Goal: Task Accomplishment & Management: Contribute content

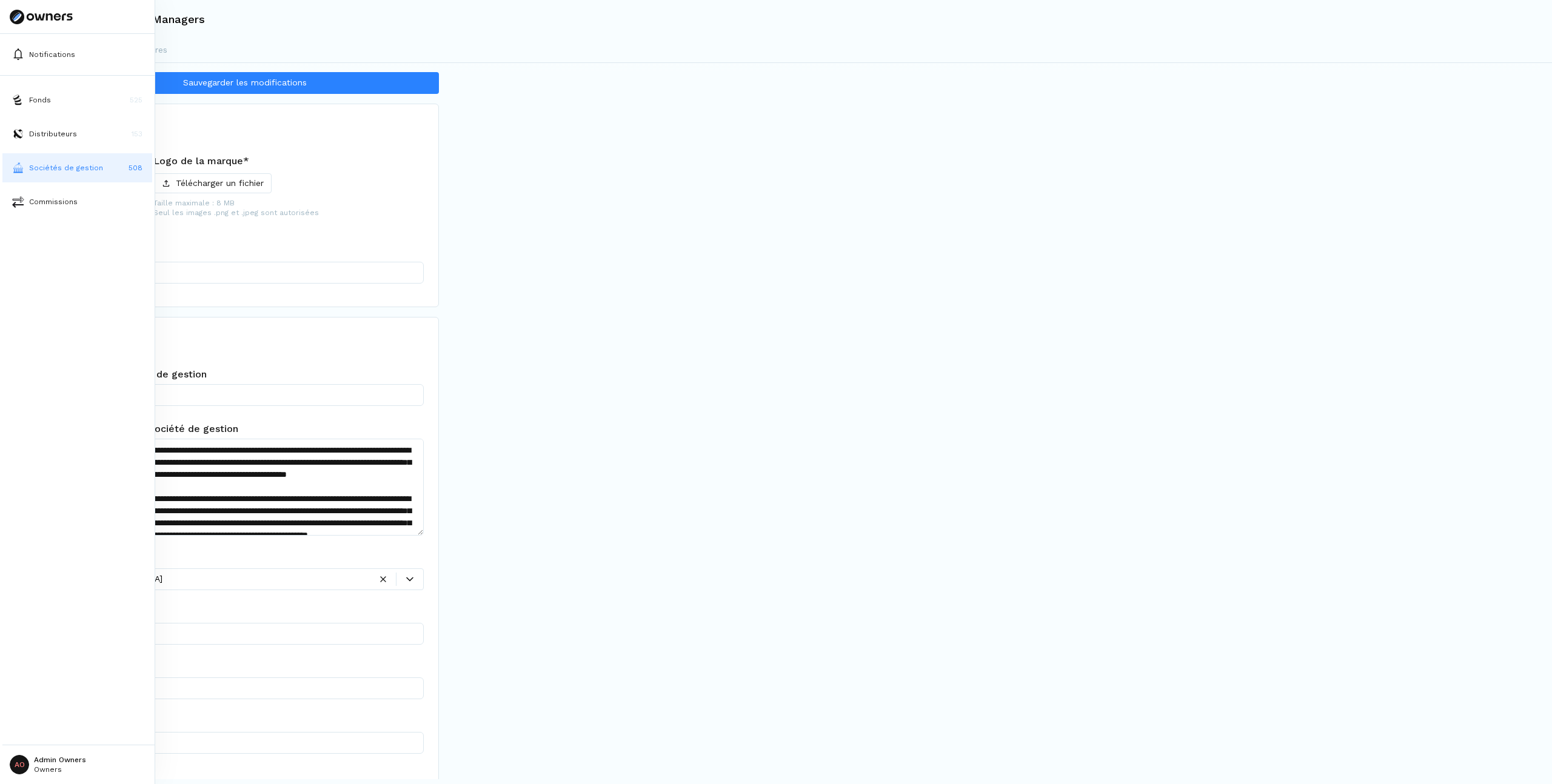
click at [27, 166] on button "Sociétés de gestion 508" at bounding box center [77, 168] width 150 height 29
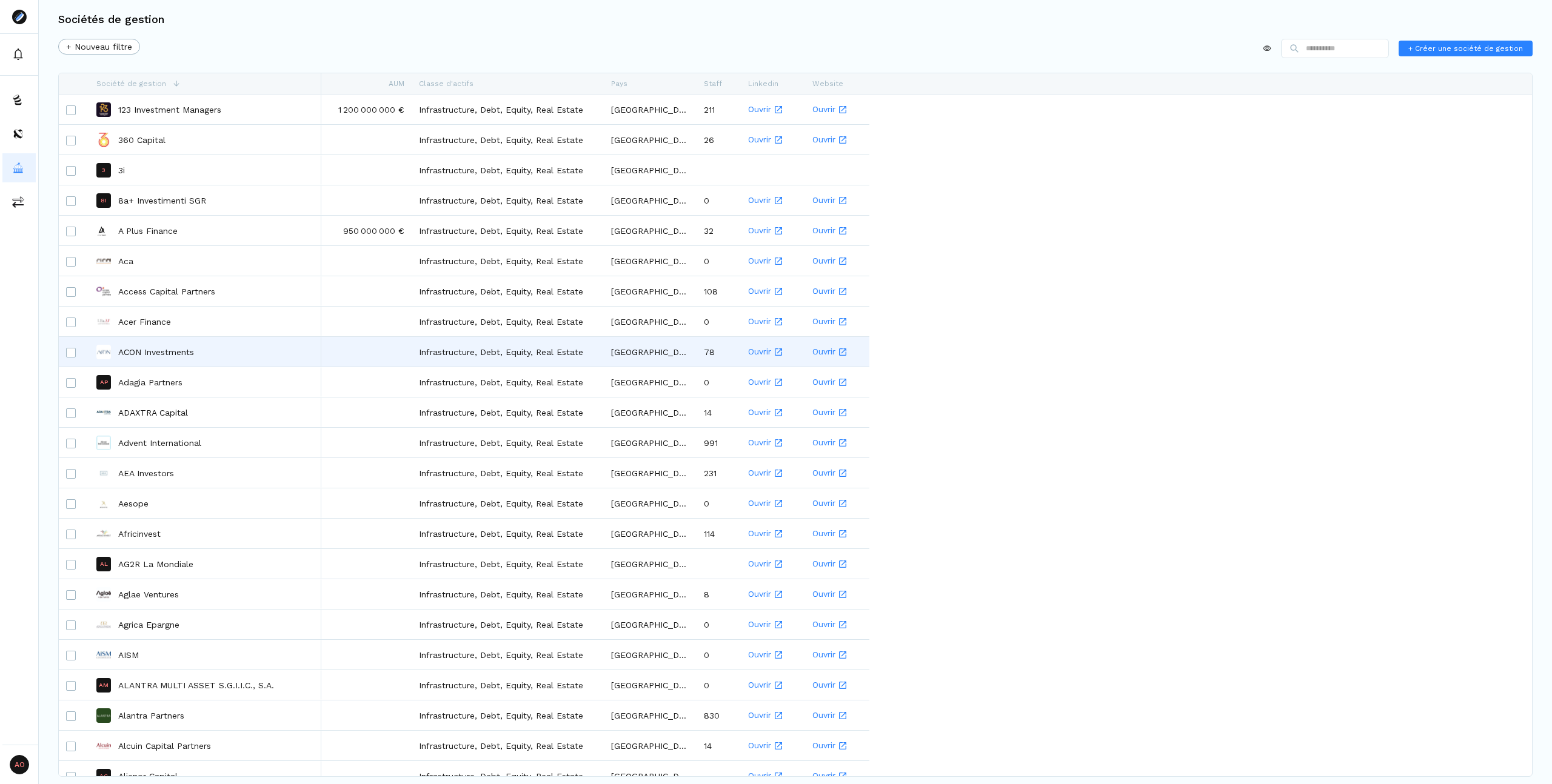
drag, startPoint x: 66, startPoint y: 77, endPoint x: 900, endPoint y: 343, distance: 875.4
click at [863, 345] on div "Société de gestion AUM Classe d'actifs Pays Staff Linkedin Website 3" at bounding box center [795, 424] width 1473 height 703
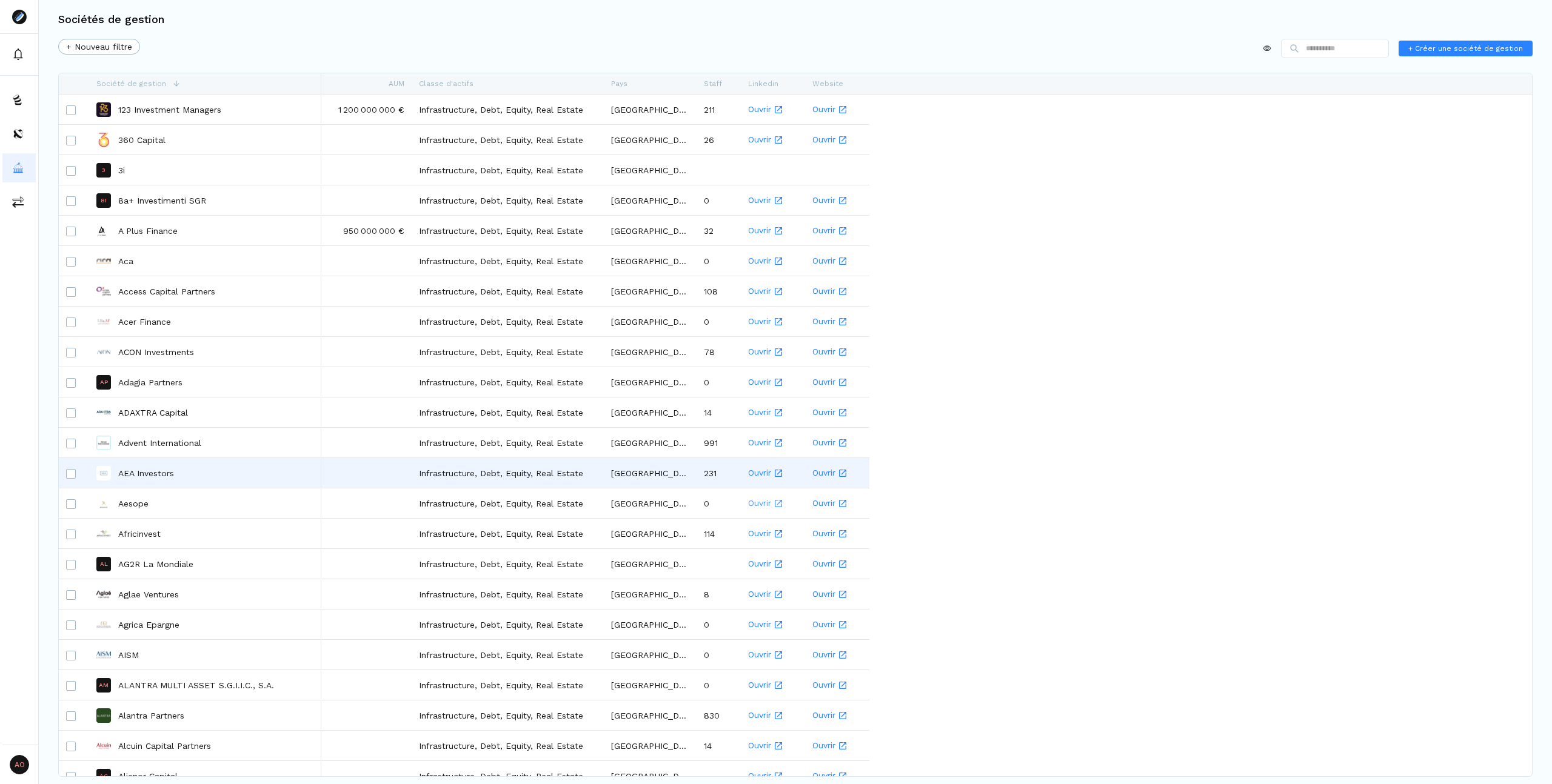
drag, startPoint x: 73, startPoint y: 85, endPoint x: 757, endPoint y: 498, distance: 799.0
click at [730, 495] on div "Société de gestion AUM Classe d'actifs Pays Staff Linkedin Website 3" at bounding box center [795, 424] width 1473 height 703
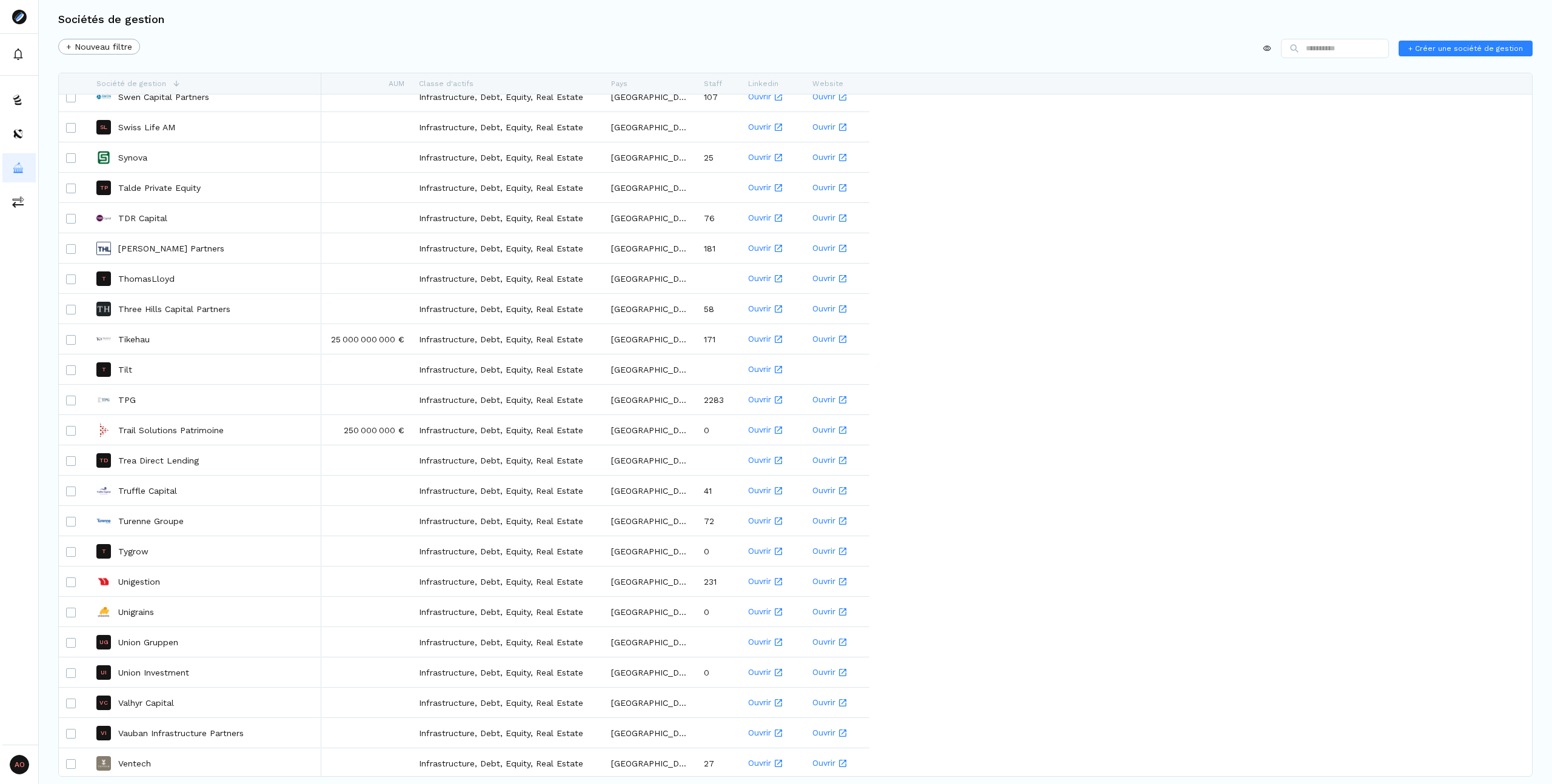
scroll to position [10442, 0]
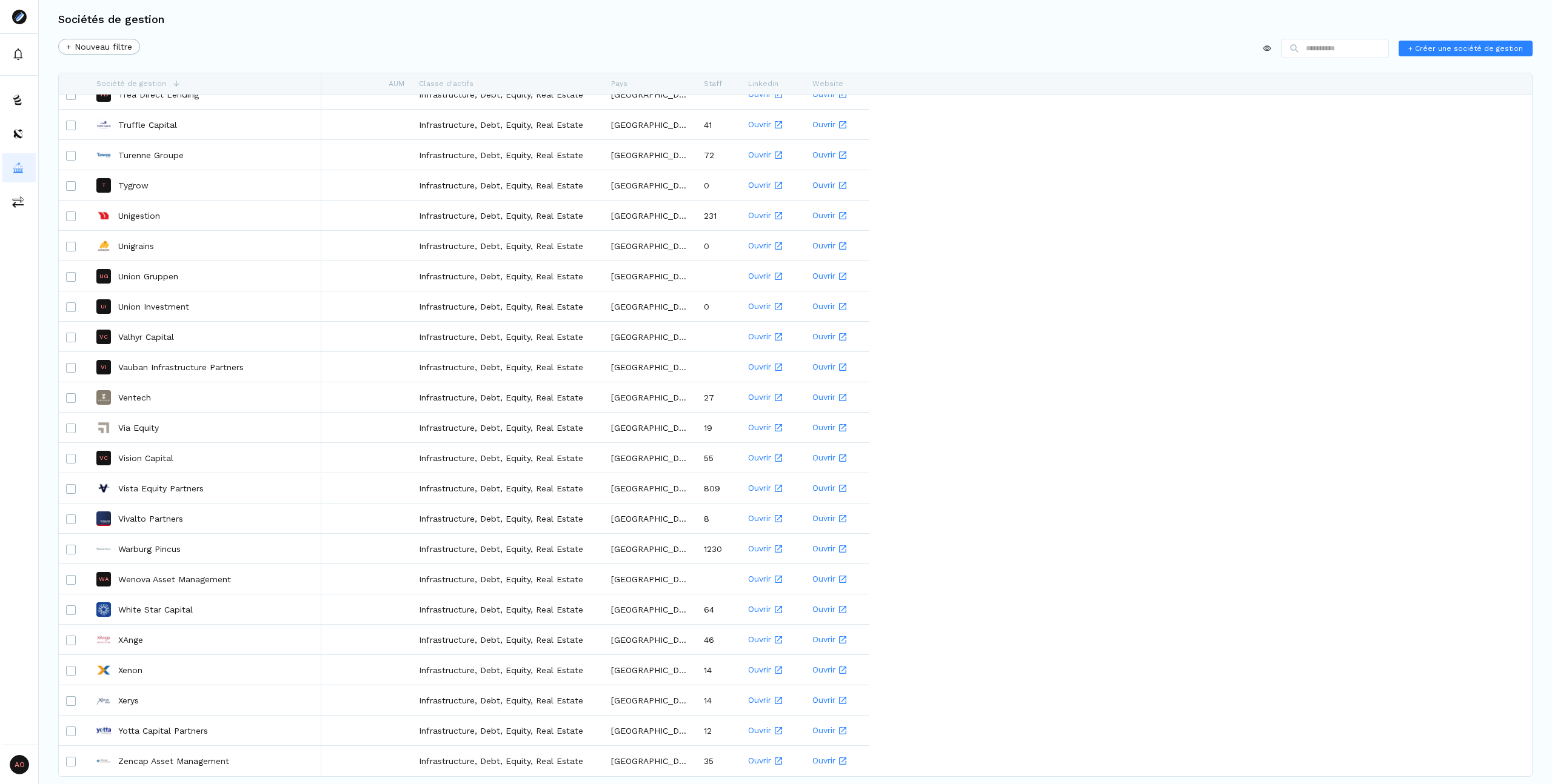
drag, startPoint x: 1056, startPoint y: 211, endPoint x: 1528, endPoint y: 727, distance: 699.3
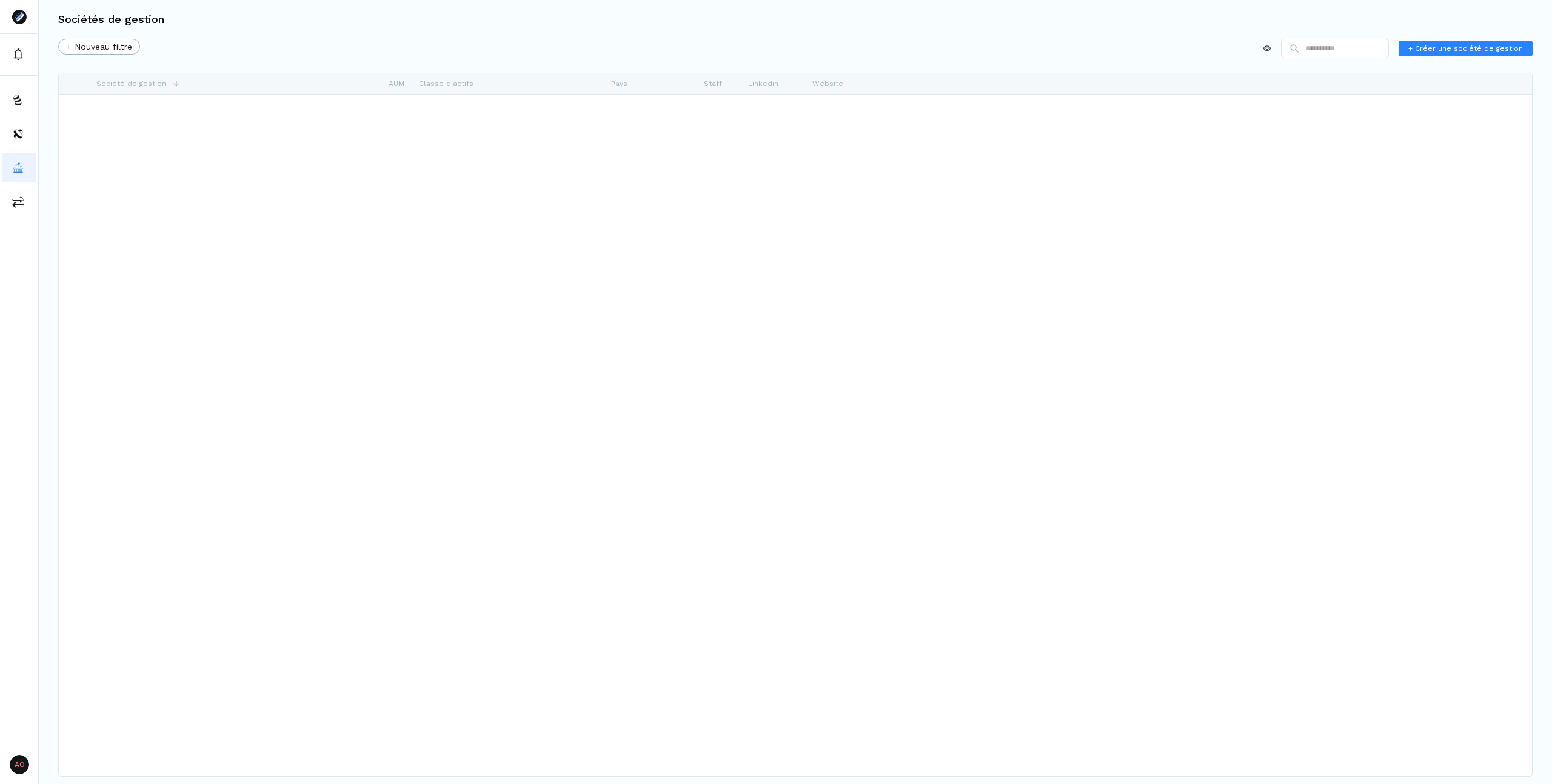
scroll to position [0, 0]
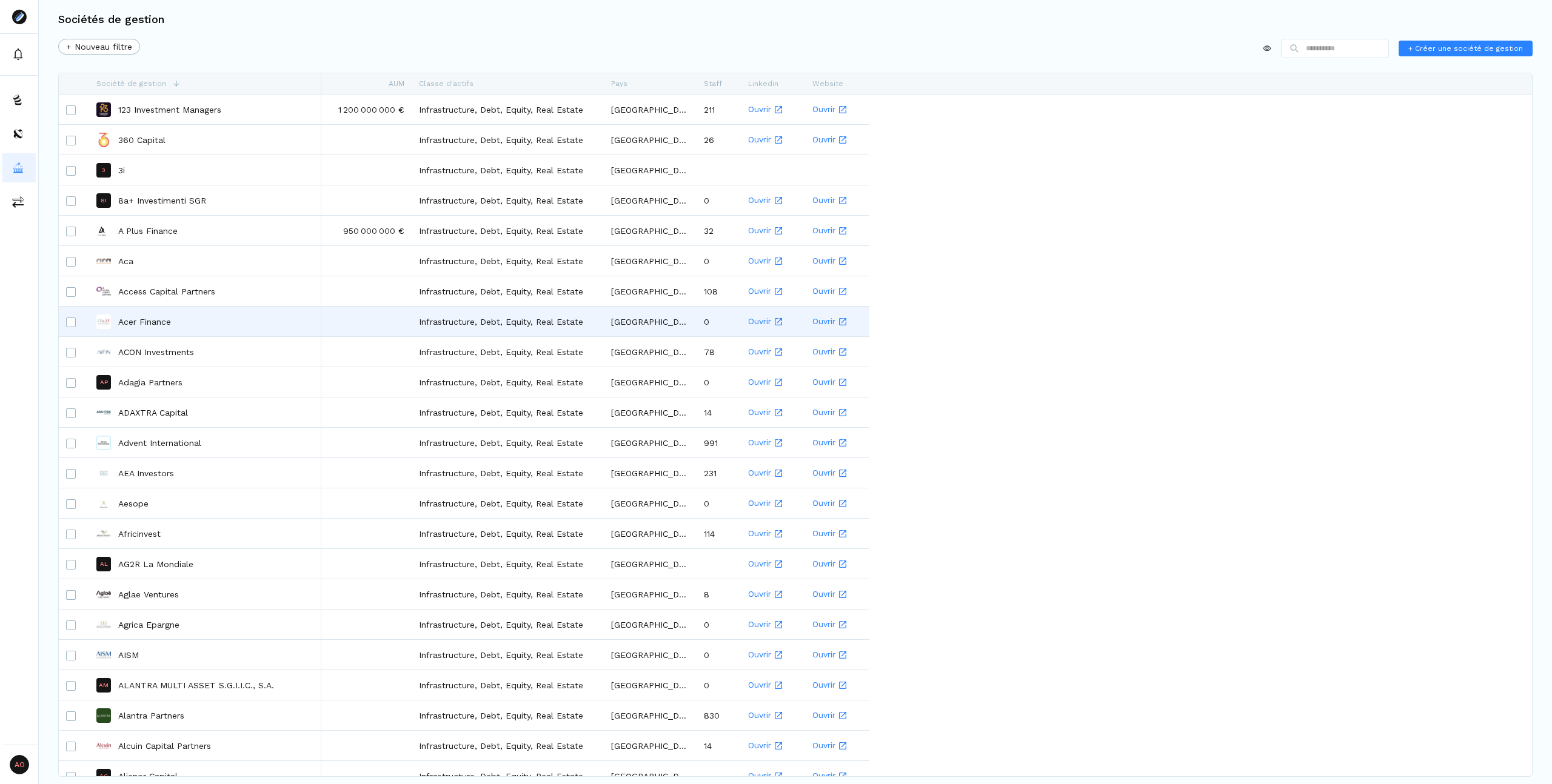
drag, startPoint x: 85, startPoint y: 110, endPoint x: 333, endPoint y: 315, distance: 321.8
click at [333, 315] on div "A Plus Finance Aca Access Capital Partners Acer Finance ACON Investments AP Ada…" at bounding box center [790, 435] width 1464 height 682
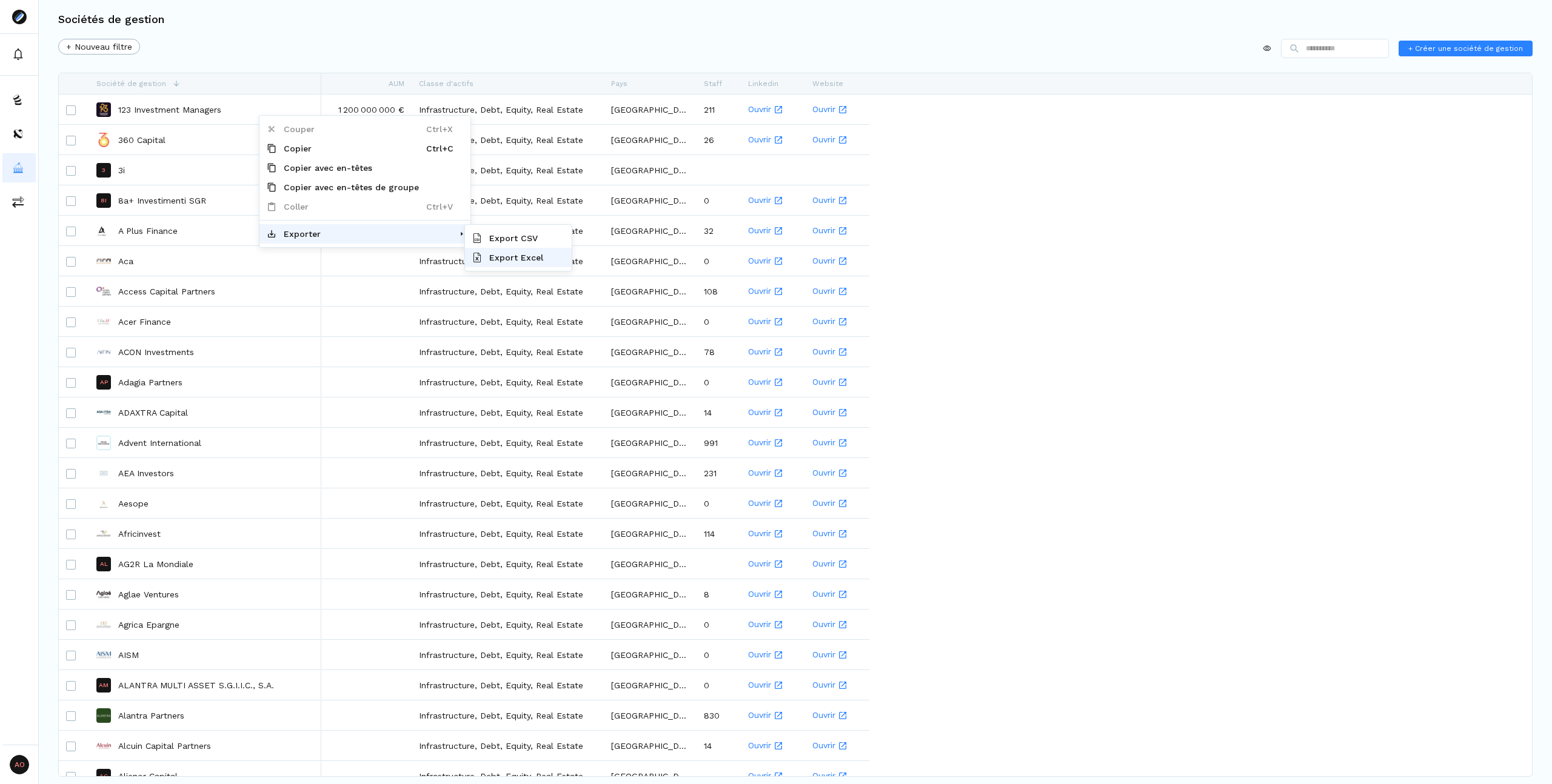
click at [548, 259] on span "Export Excel" at bounding box center [523, 258] width 82 height 19
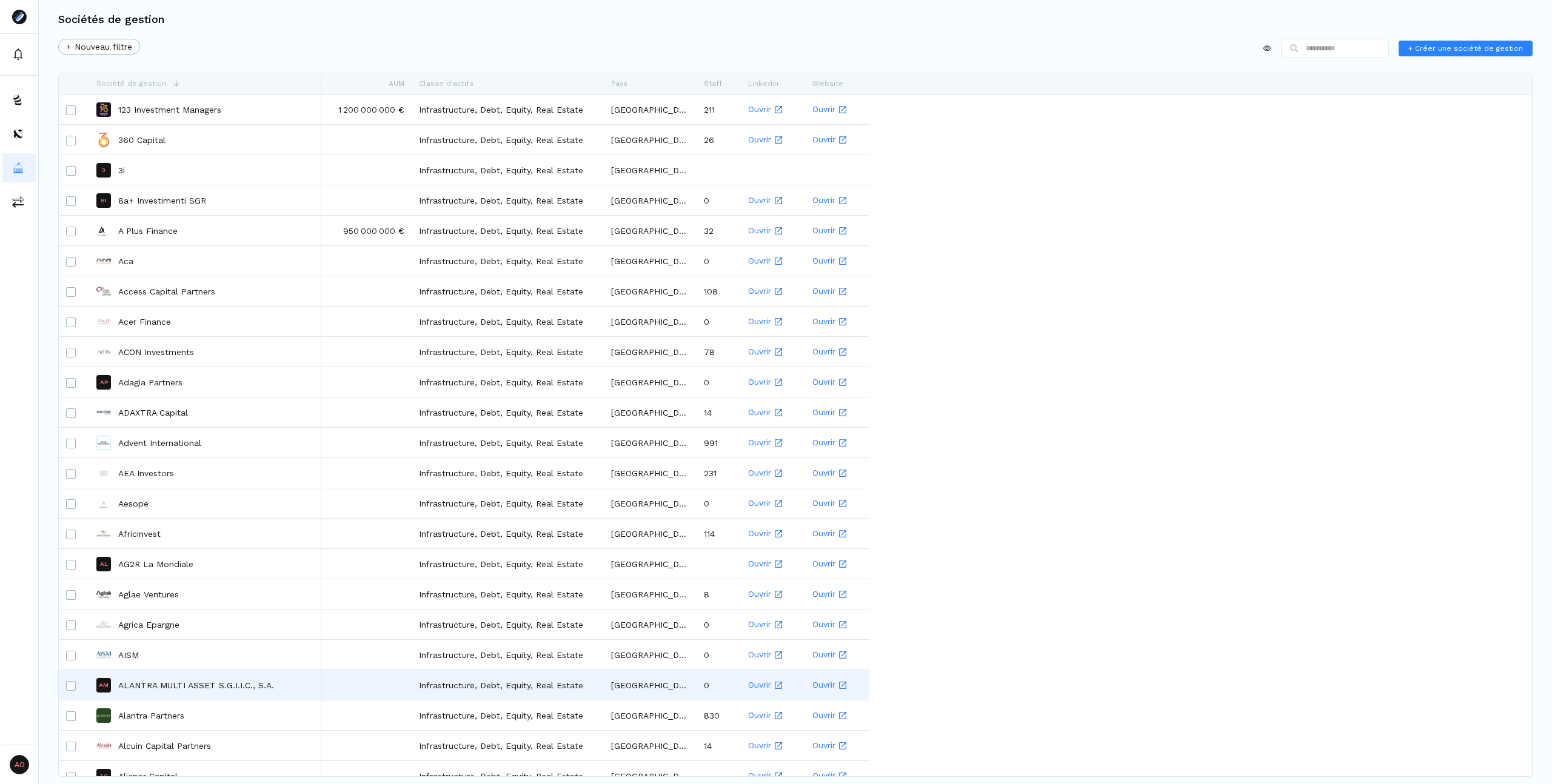
drag, startPoint x: 116, startPoint y: 110, endPoint x: 1034, endPoint y: 631, distance: 1055.5
click at [936, 652] on div "A Plus Finance Aca Access Capital Partners Acer Finance ACON Investments AP Ada…" at bounding box center [790, 435] width 1464 height 682
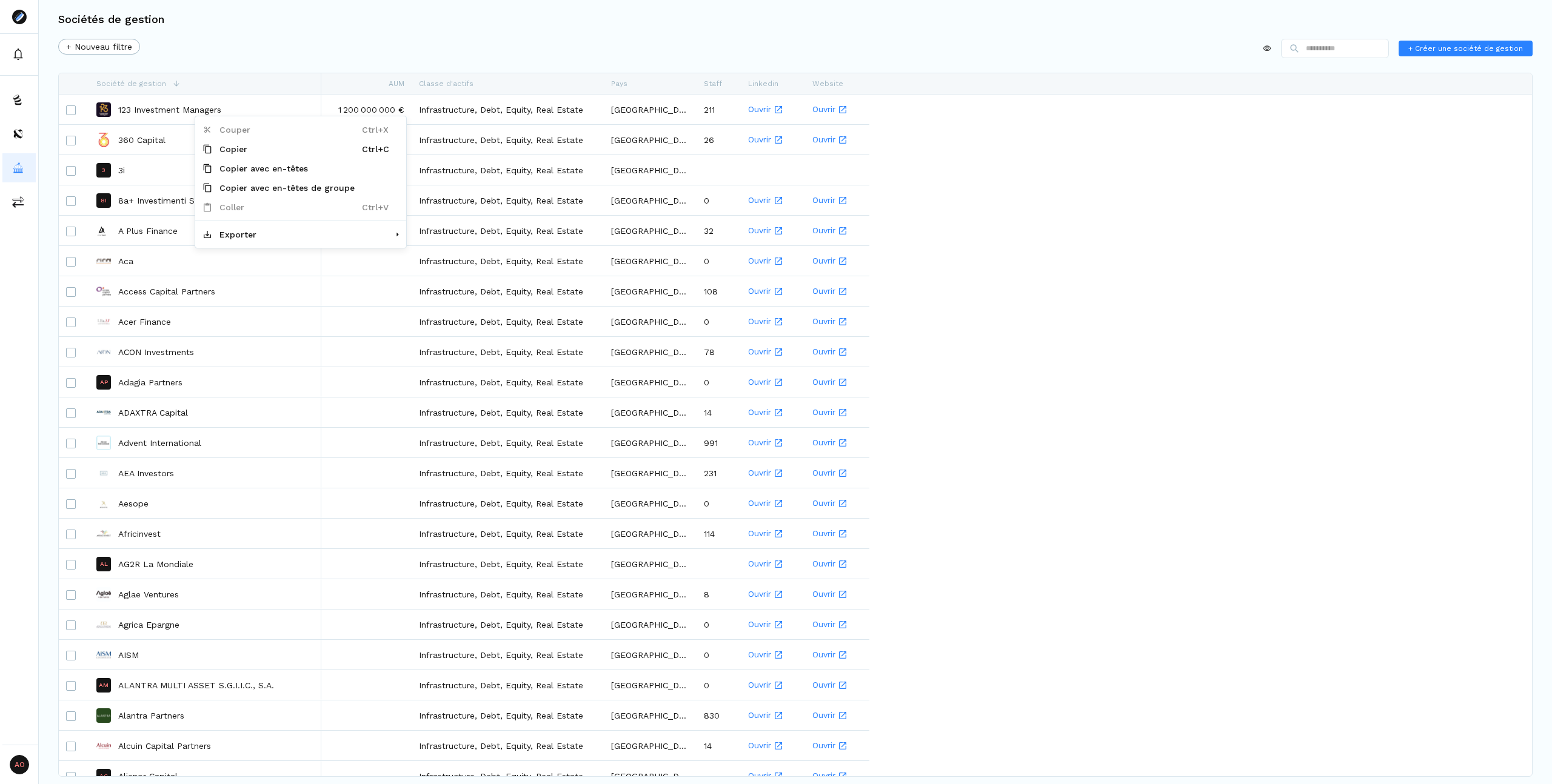
click at [270, 21] on div "Sociétés de gestion" at bounding box center [796, 19] width 1514 height 39
click at [125, 85] on span "Société de gestion" at bounding box center [131, 84] width 70 height 9
click at [245, 53] on div "+ Nouveau filtre + Créer une société de gestion" at bounding box center [796, 51] width 1475 height 24
click at [242, 152] on span "Copier avec en-têtes" at bounding box center [283, 157] width 150 height 19
click at [244, 80] on div "Société de gestion" at bounding box center [205, 83] width 218 height 20
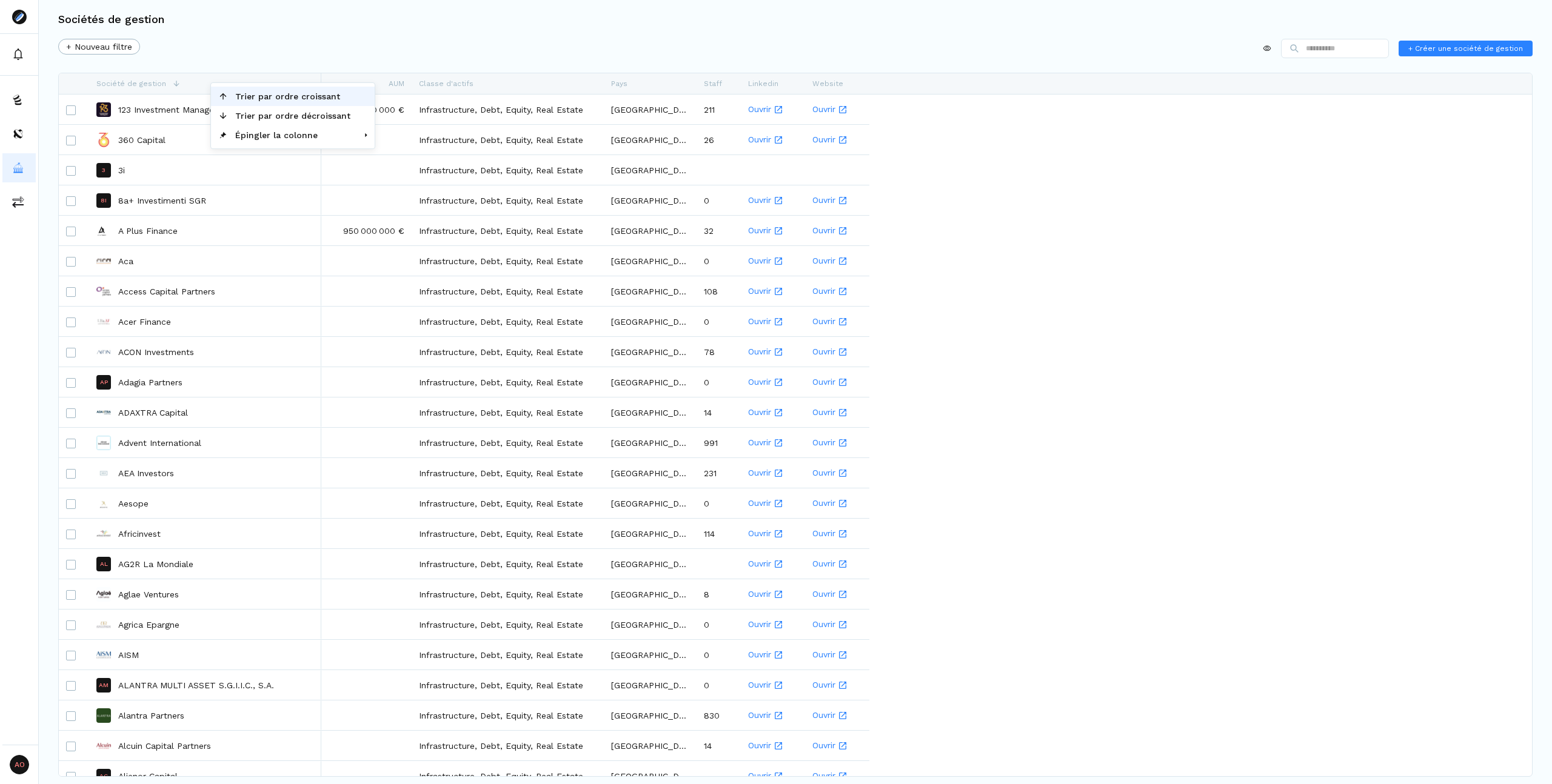
click at [235, 48] on div "+ Nouveau filtre + Créer une société de gestion" at bounding box center [796, 51] width 1475 height 24
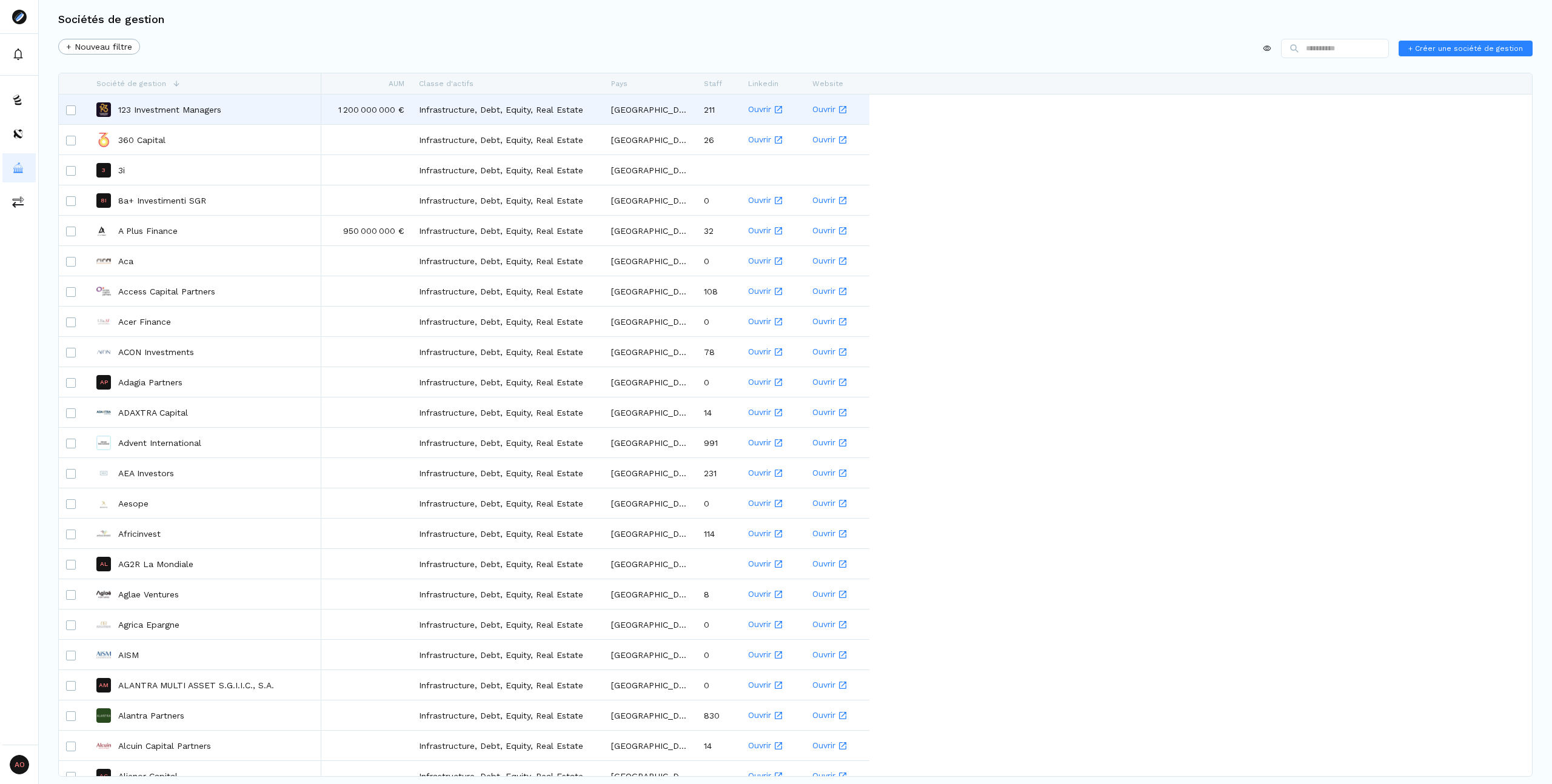
click at [68, 115] on div at bounding box center [71, 110] width 10 height 10
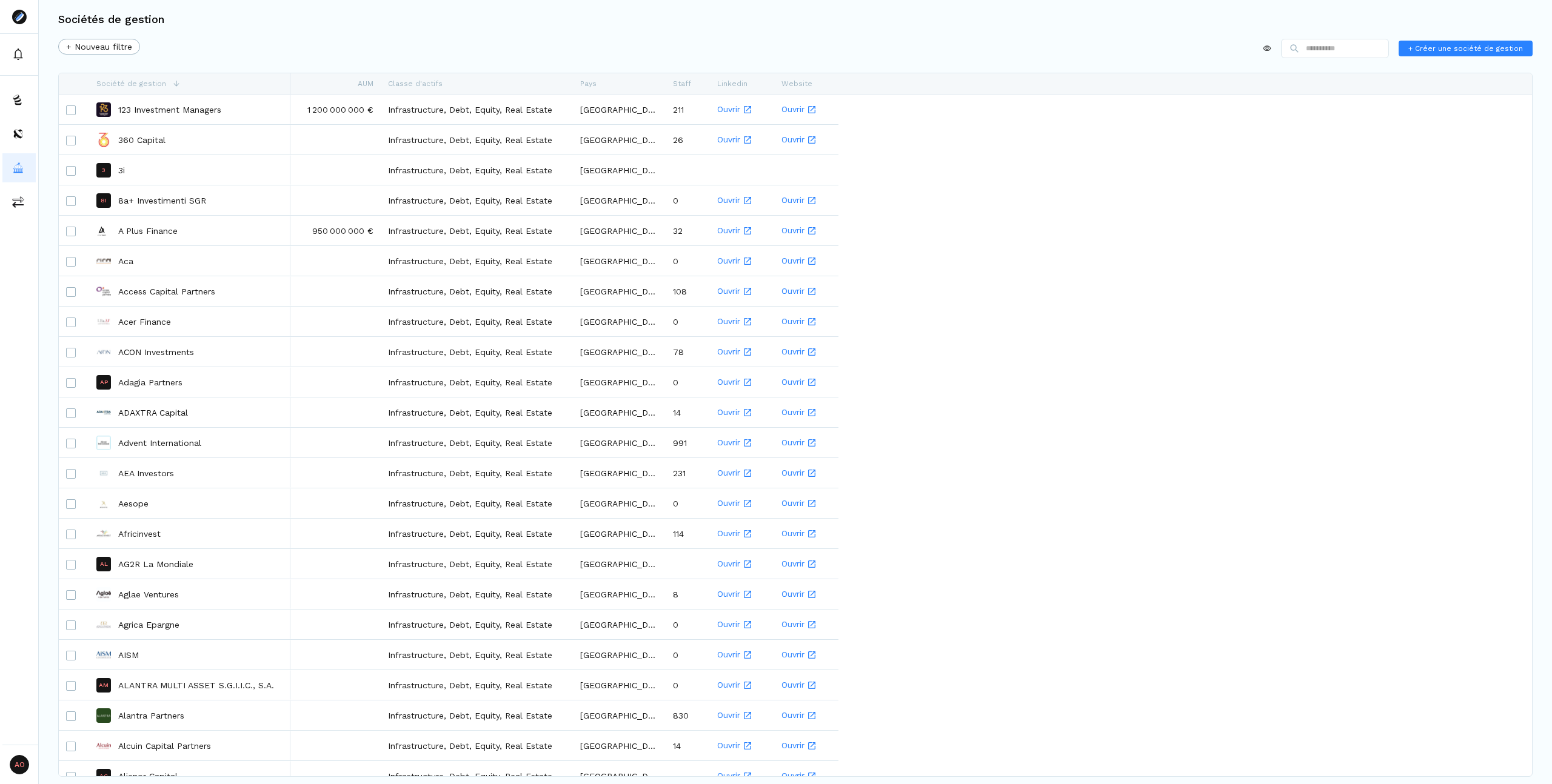
click at [278, 44] on div "+ Nouveau filtre + Créer une société de gestion" at bounding box center [796, 51] width 1475 height 24
